Goal: Check status: Check status

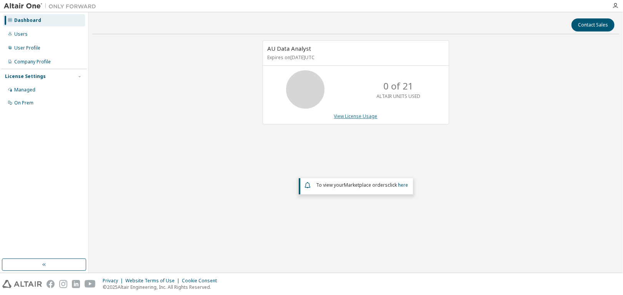
click at [359, 117] on link "View License Usage" at bounding box center [355, 116] width 43 height 7
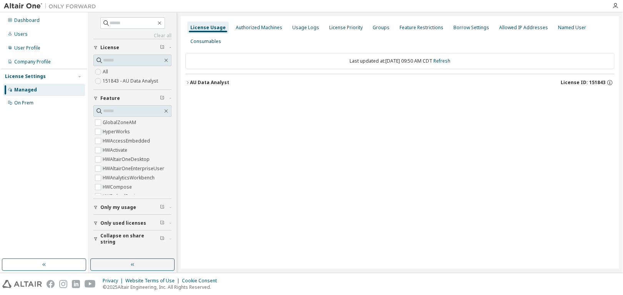
click at [188, 82] on icon "button" at bounding box center [187, 82] width 5 height 5
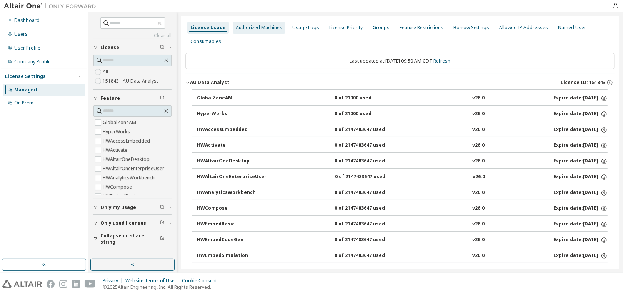
click at [256, 31] on div "Authorized Machines" at bounding box center [259, 28] width 53 height 12
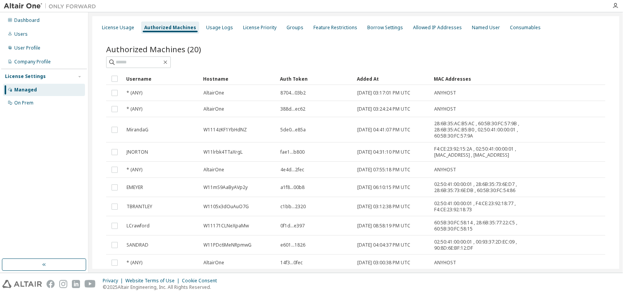
click at [140, 77] on div "Username" at bounding box center [161, 79] width 71 height 12
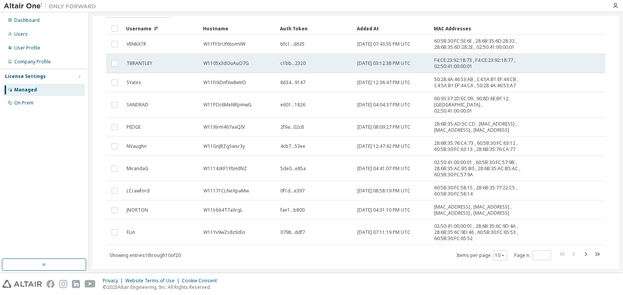
scroll to position [60, 0]
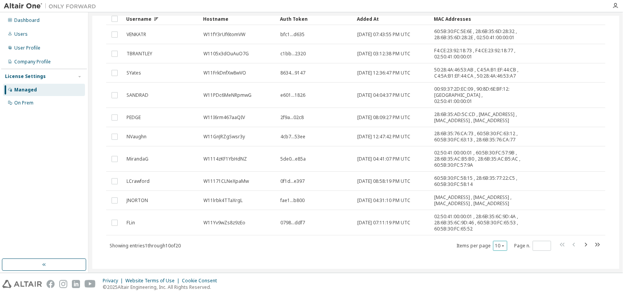
click at [502, 246] on icon "button" at bounding box center [503, 246] width 2 height 1
click at [499, 258] on div "20" at bounding box center [521, 258] width 62 height 9
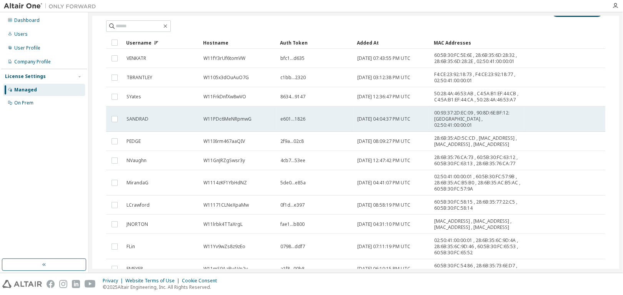
scroll to position [0, 0]
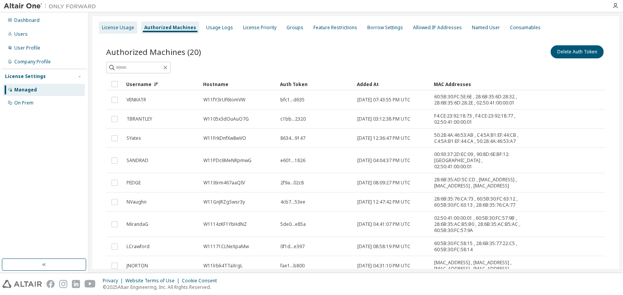
click at [105, 28] on div "License Usage" at bounding box center [118, 28] width 32 height 6
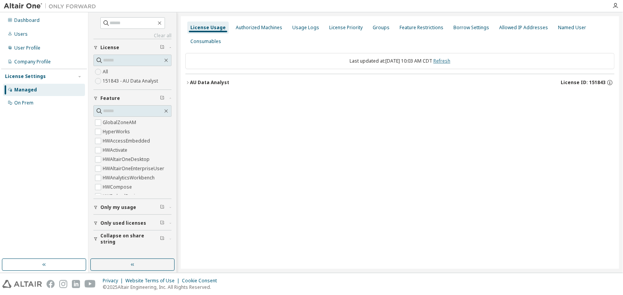
click at [450, 61] on link "Refresh" at bounding box center [441, 61] width 17 height 7
click at [188, 83] on icon "button" at bounding box center [187, 82] width 5 height 5
